Goal: Use online tool/utility: Utilize a website feature to perform a specific function

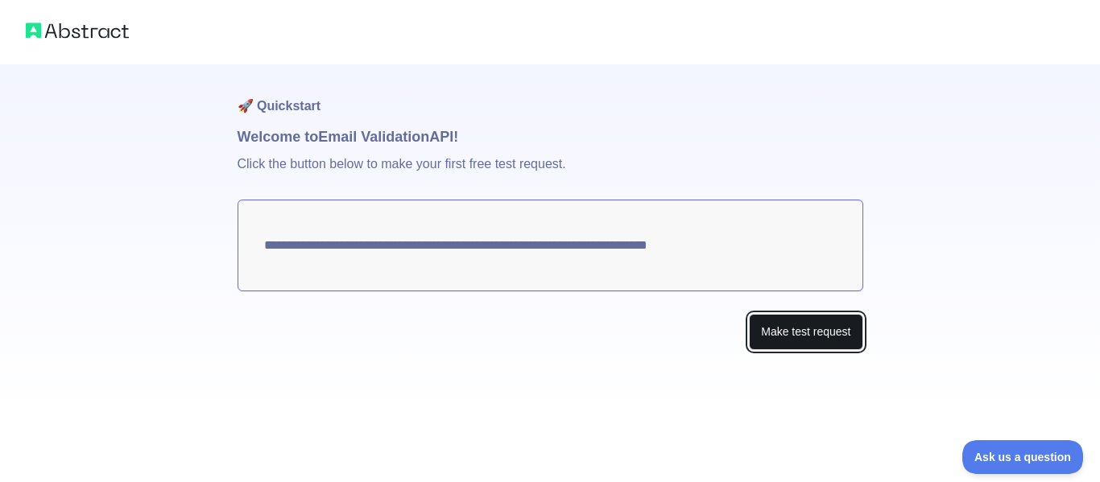
click at [816, 333] on button "Make test request" at bounding box center [806, 332] width 114 height 36
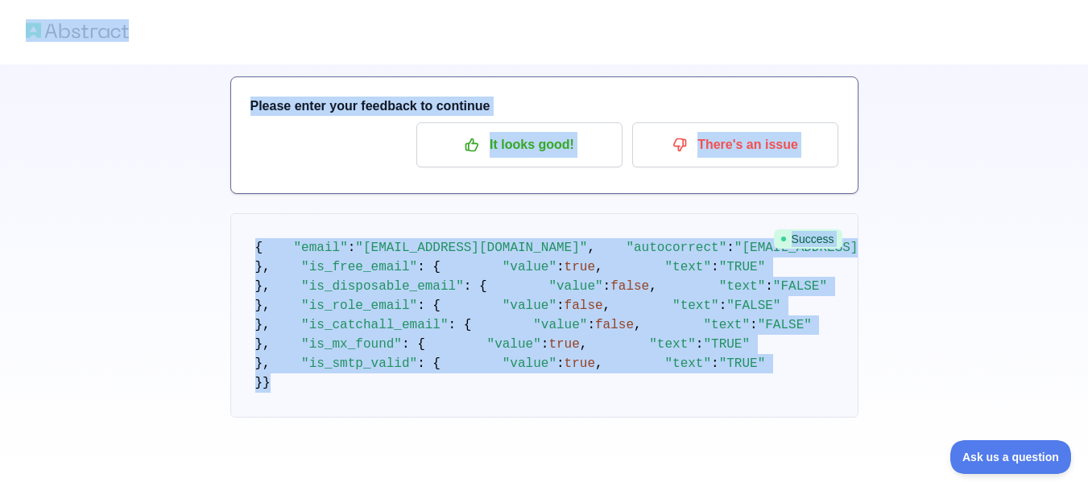
scroll to position [43, 0]
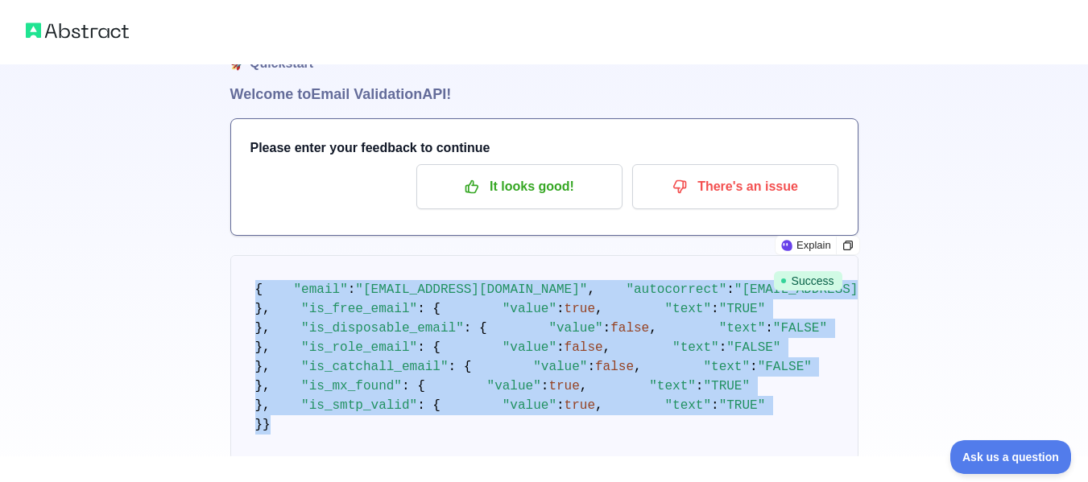
drag, startPoint x: 283, startPoint y: 396, endPoint x: 255, endPoint y: 262, distance: 136.6
click at [255, 262] on pre "{ "email" : "hamnashahidjaffer456@gmail.com" , "autocorrect" : "hamnashahidjaff…" at bounding box center [544, 357] width 628 height 205
copy code "{ "email" : "hamnashahidjaffer456@gmail.com" , "autocorrect" : "hamnashahidjaff…"
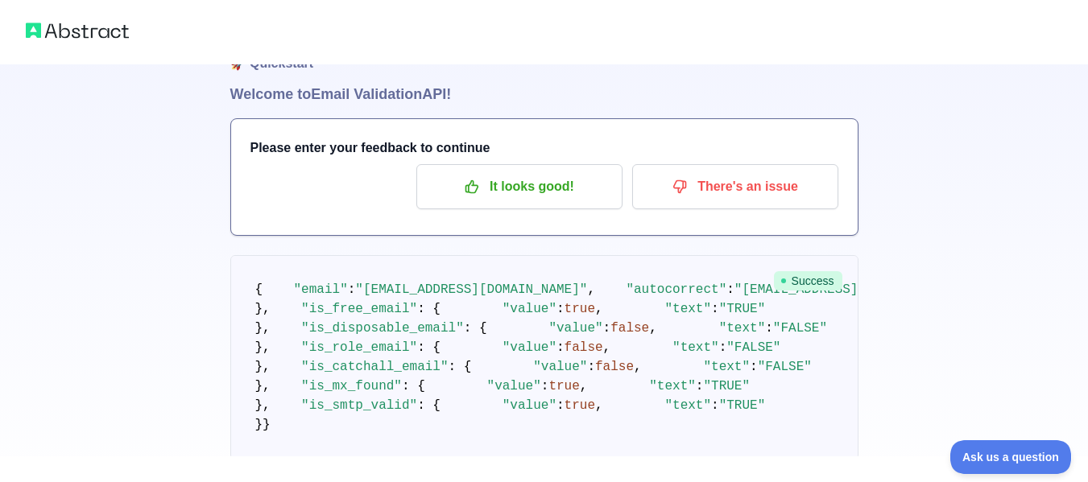
click at [43, 190] on div "🚀 Quickstart Welcome to Email Validation API! Please enter your feedback to con…" at bounding box center [544, 240] width 1088 height 567
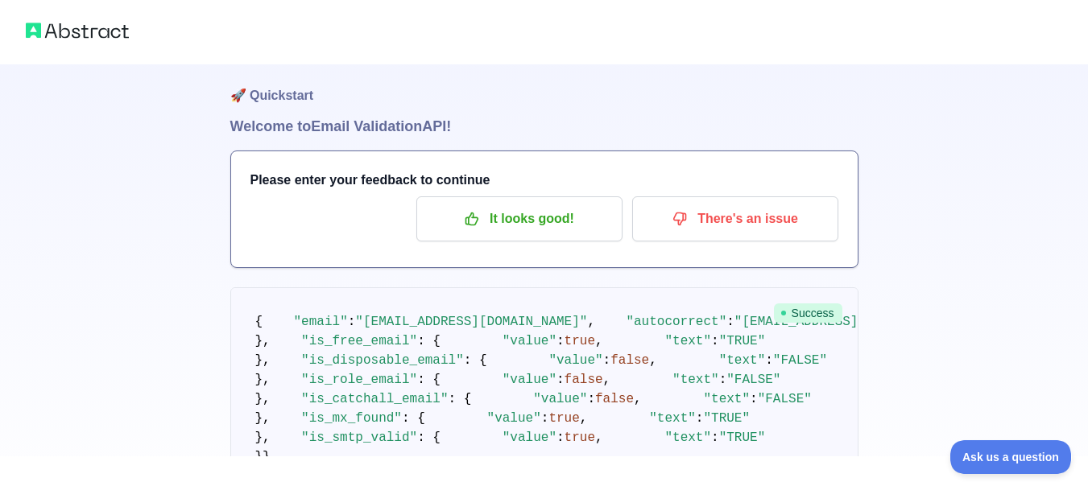
scroll to position [0, 0]
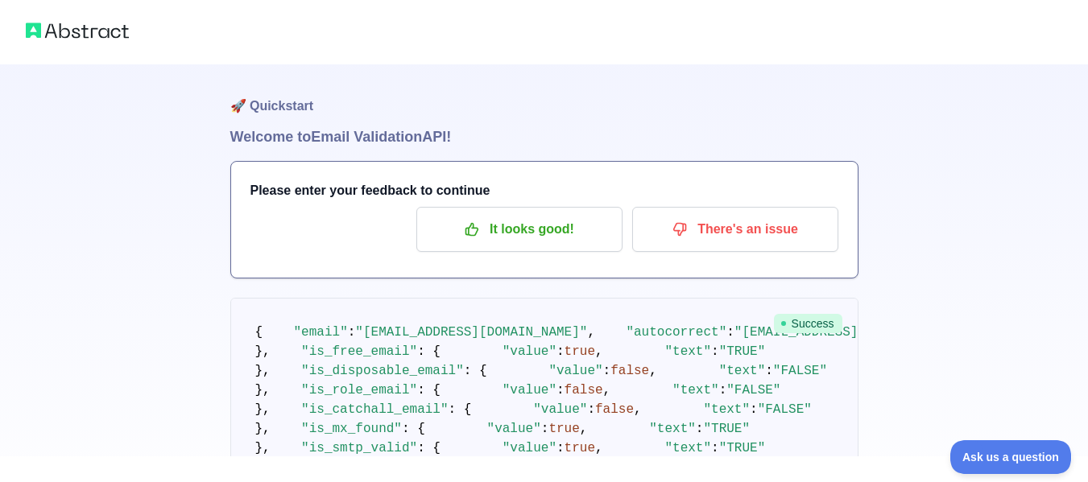
click at [79, 126] on div "🚀 Quickstart Welcome to Email Validation API! Please enter your feedback to con…" at bounding box center [544, 283] width 1088 height 567
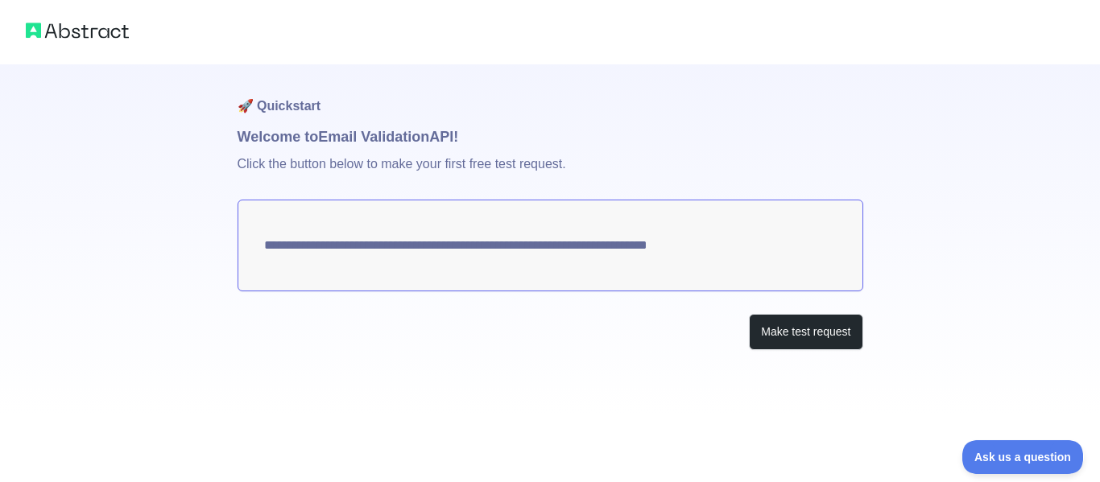
click at [102, 26] on img at bounding box center [77, 30] width 103 height 23
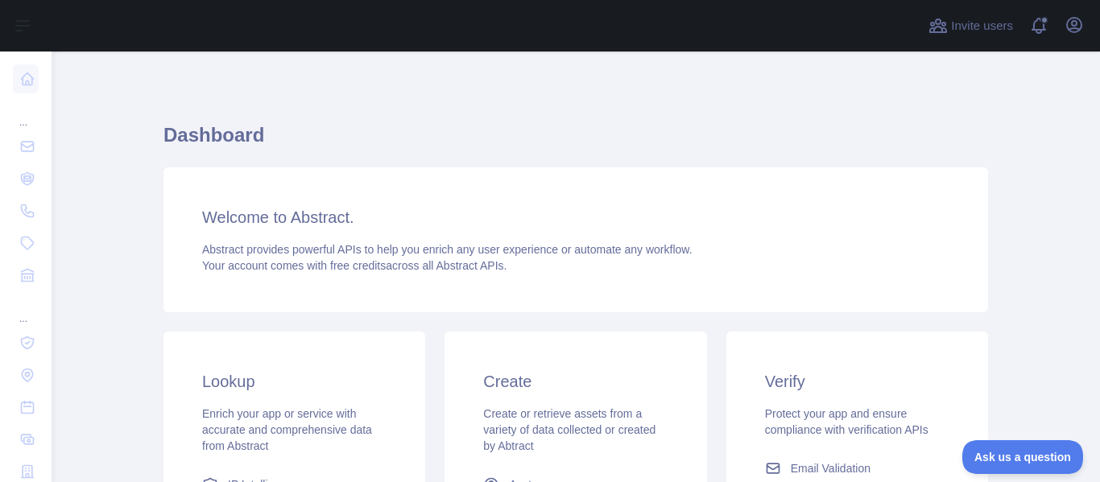
click at [949, 154] on h1 "Dashboard" at bounding box center [575, 141] width 825 height 39
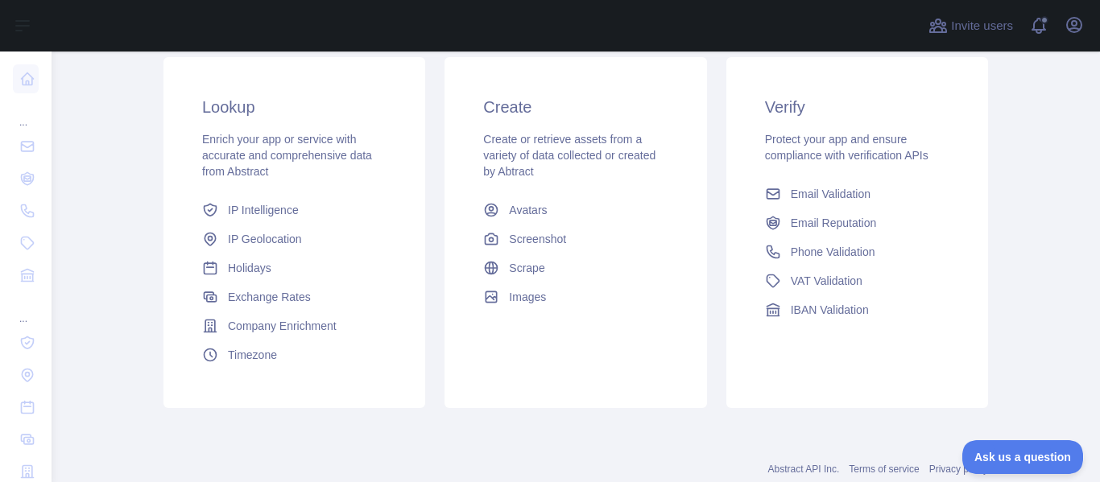
scroll to position [320, 0]
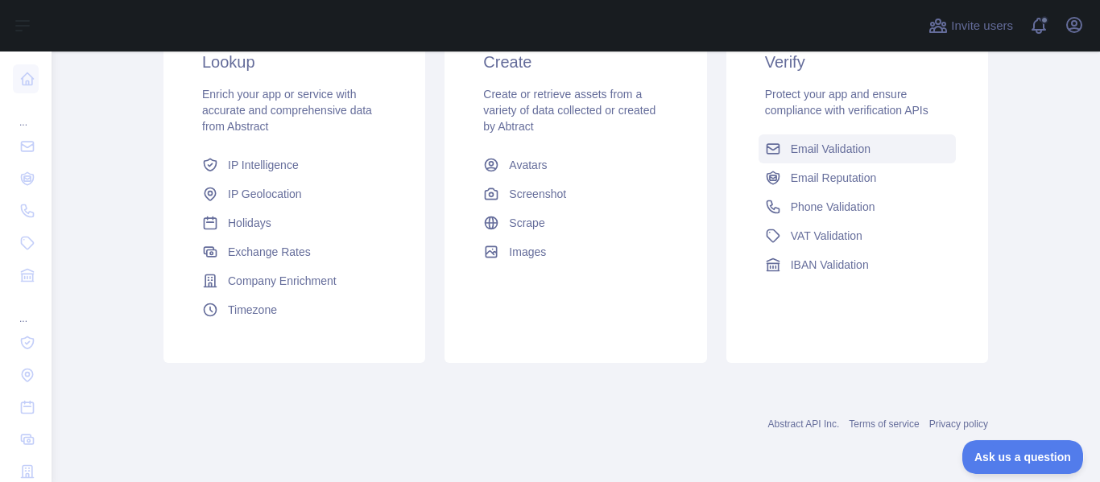
click at [949, 154] on link "Email Validation" at bounding box center [856, 148] width 197 height 29
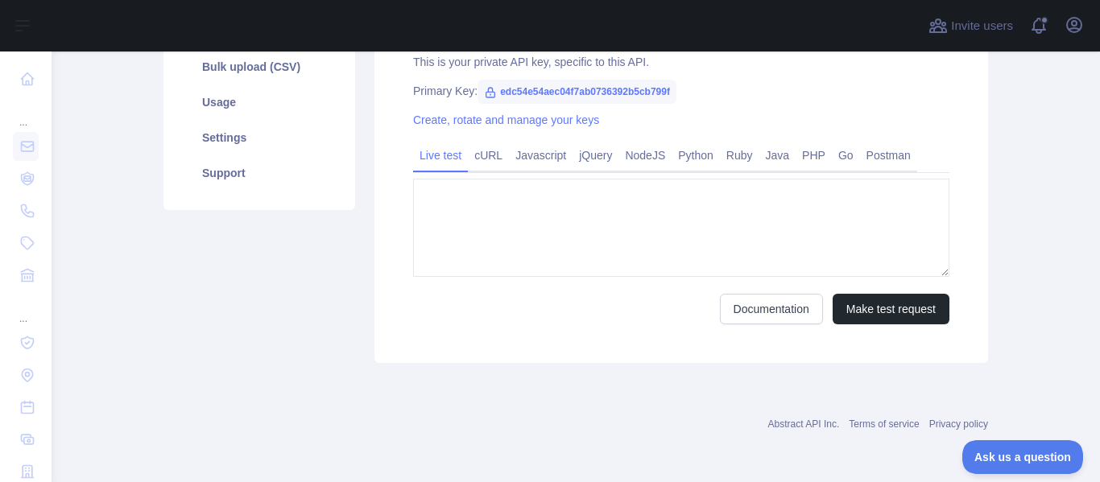
type textarea "**********"
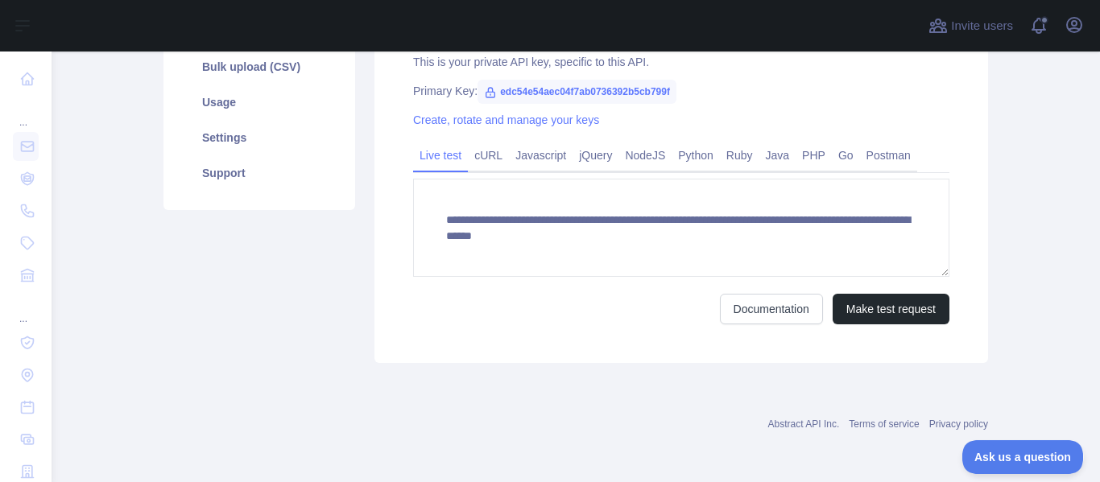
scroll to position [283, 0]
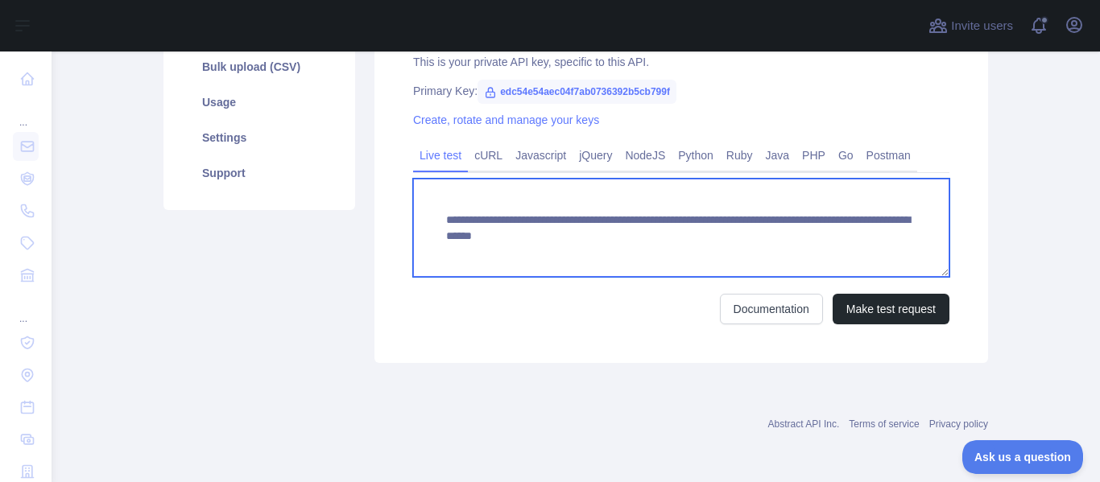
click at [885, 254] on textarea "**********" at bounding box center [681, 228] width 536 height 98
drag, startPoint x: 885, startPoint y: 254, endPoint x: 444, endPoint y: 190, distance: 445.9
click at [444, 190] on textarea "**********" at bounding box center [681, 228] width 536 height 98
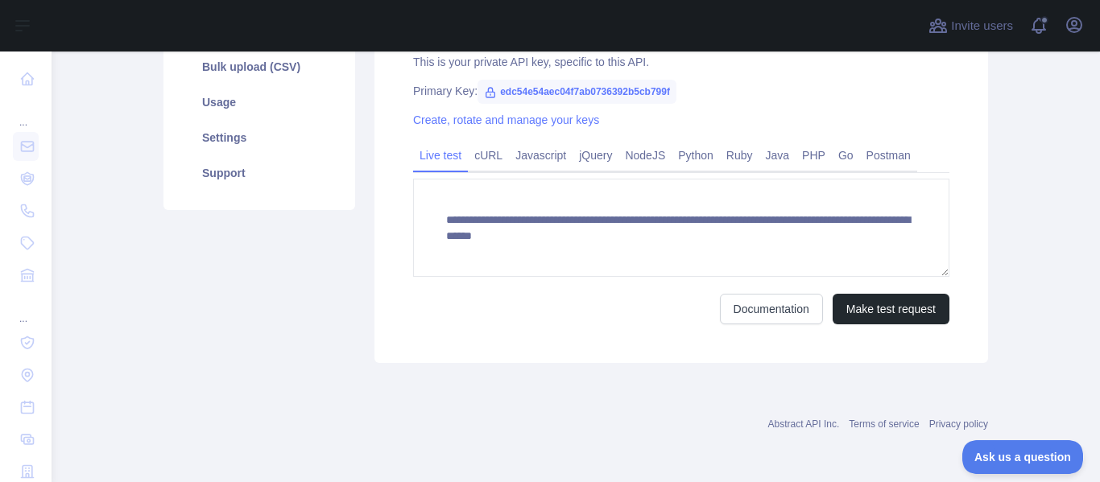
click at [656, 84] on span "edc54e54aec04f7ab0736392b5cb799f" at bounding box center [576, 92] width 199 height 24
click at [661, 98] on span "edc54e54aec04f7ab0736392b5cb799f" at bounding box center [576, 92] width 199 height 24
drag, startPoint x: 661, startPoint y: 98, endPoint x: 510, endPoint y: 90, distance: 151.6
click at [510, 90] on span "edc54e54aec04f7ab0736392b5cb799f" at bounding box center [576, 92] width 199 height 24
copy span "edc54e54aec04f7ab0736392b5cb799f"
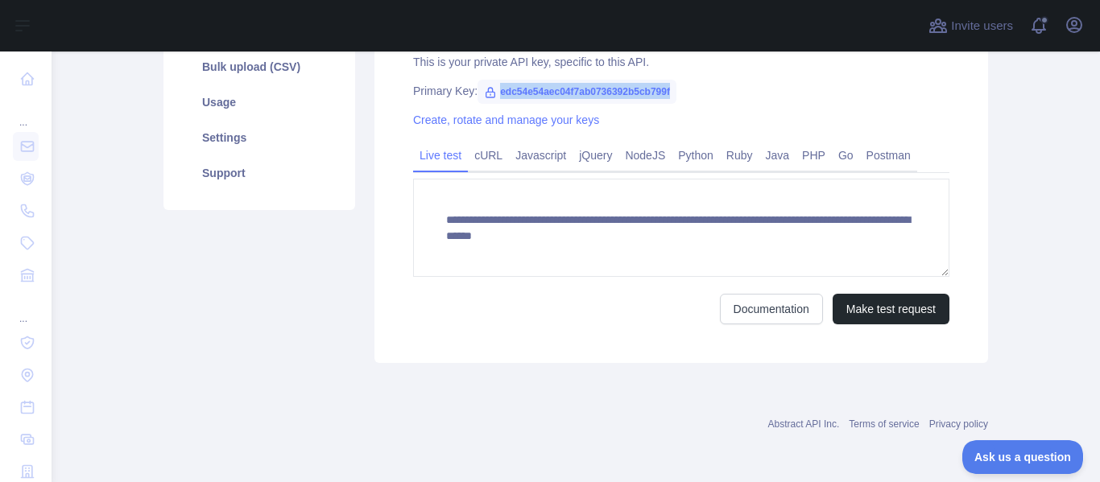
copy span "edc54e54aec04f7ab0736392b5cb799f"
